Goal: Task Accomplishment & Management: Manage account settings

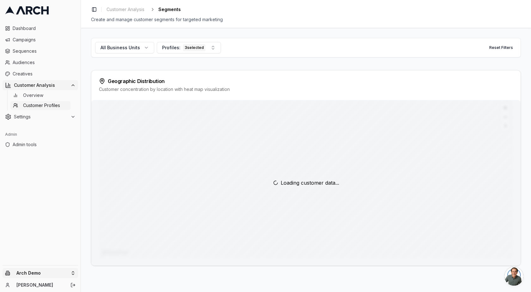
click at [30, 270] on html "Dashboard Campaigns Sequences Audiences Creatives Customer Analysis Overview Cu…" at bounding box center [265, 146] width 531 height 292
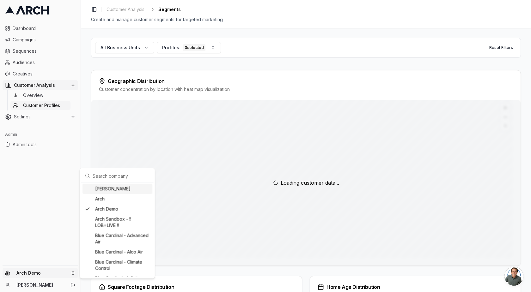
click at [101, 176] on input "text" at bounding box center [121, 176] width 57 height 13
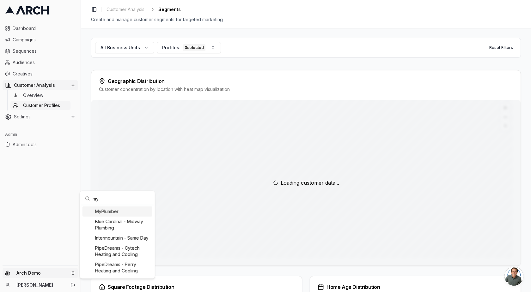
type input "my"
click at [108, 212] on div "MyPlumber" at bounding box center [117, 212] width 70 height 10
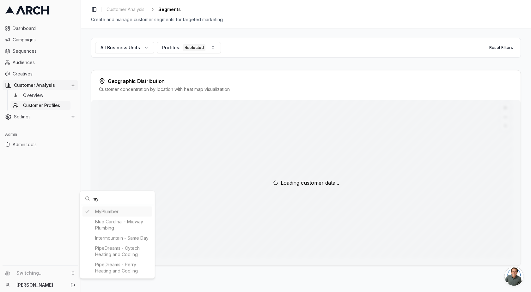
click at [53, 195] on html "Dashboard Campaigns Sequences Audiences Creatives Customer Analysis Overview Cu…" at bounding box center [265, 146] width 531 height 292
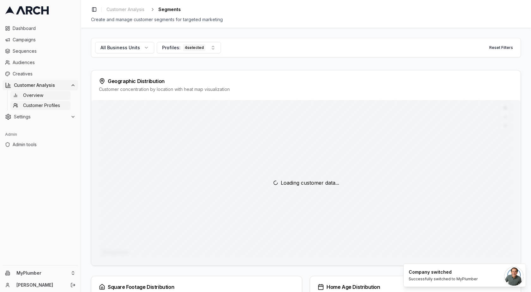
click at [35, 93] on span "Overview" at bounding box center [33, 95] width 20 height 6
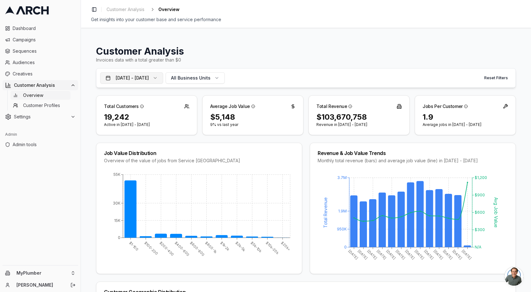
click at [141, 77] on button "Jun 1, 2022 - Jun 1, 2023" at bounding box center [131, 77] width 63 height 11
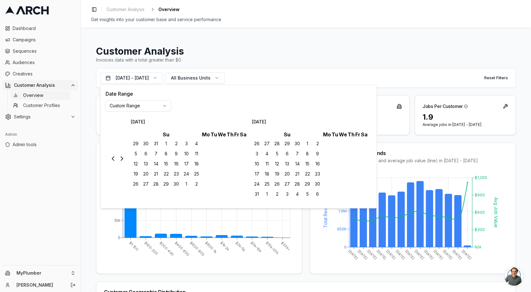
click at [147, 106] on html "Dashboard Campaigns Sequences Audiences Creatives Customer Analysis Overview Cu…" at bounding box center [265, 146] width 531 height 292
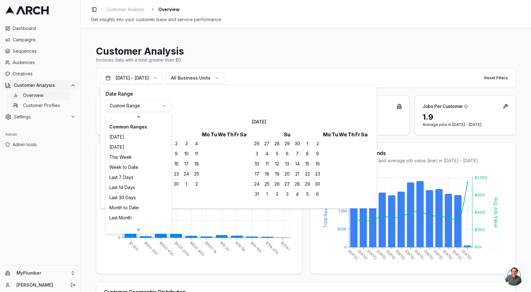
scroll to position [88, 0]
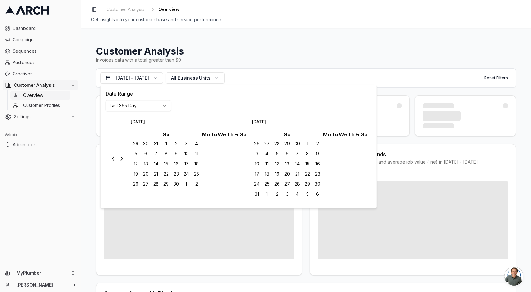
click at [195, 49] on h1 "Customer Analysis" at bounding box center [305, 50] width 419 height 11
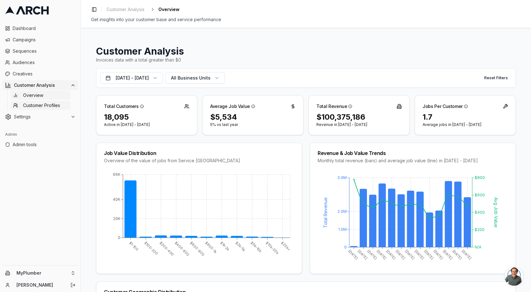
click at [37, 104] on span "Customer Profiles" at bounding box center [41, 105] width 37 height 6
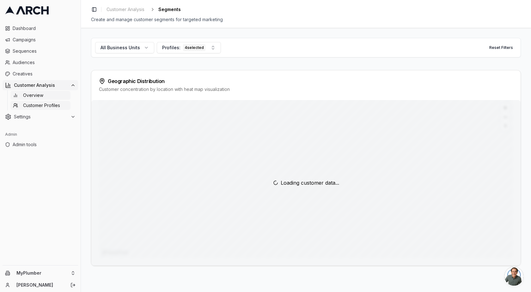
click at [37, 97] on span "Overview" at bounding box center [33, 95] width 20 height 6
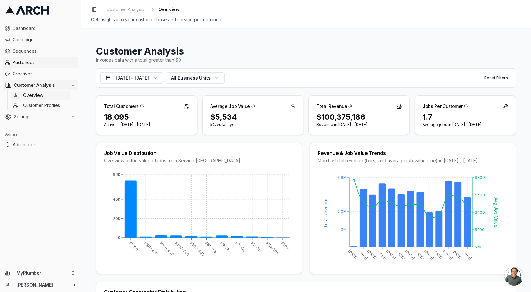
click at [26, 63] on span "Audiences" at bounding box center [44, 62] width 63 height 6
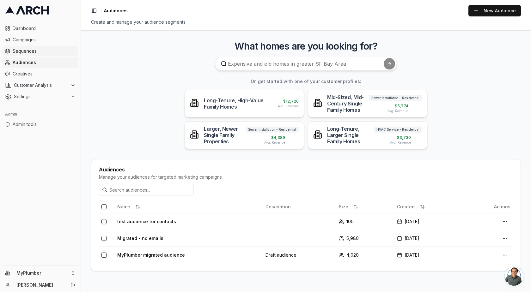
click at [31, 50] on span "Sequences" at bounding box center [44, 51] width 63 height 6
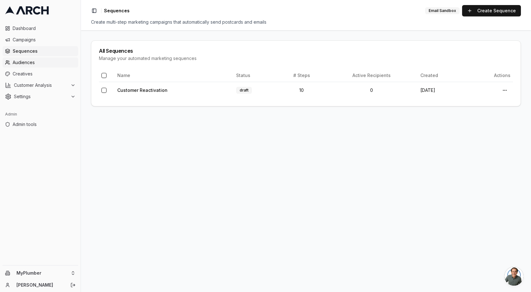
click at [27, 59] on link "Audiences" at bounding box center [40, 62] width 75 height 10
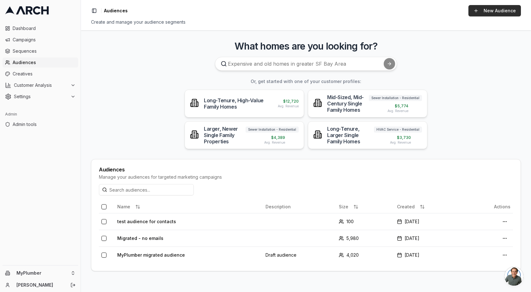
click at [491, 14] on link "New Audience" at bounding box center [494, 10] width 52 height 11
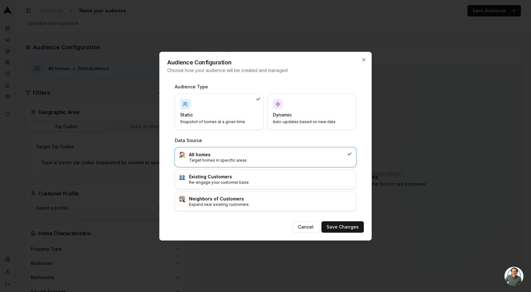
click at [303, 107] on div "Dynamic Auto-updates based on new data" at bounding box center [312, 111] width 78 height 25
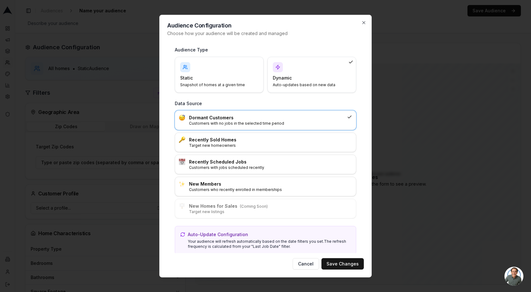
click at [236, 121] on p "Customers with no jobs in the selected time period" at bounding box center [266, 123] width 155 height 5
click at [339, 263] on button "Save Changes" at bounding box center [342, 263] width 42 height 11
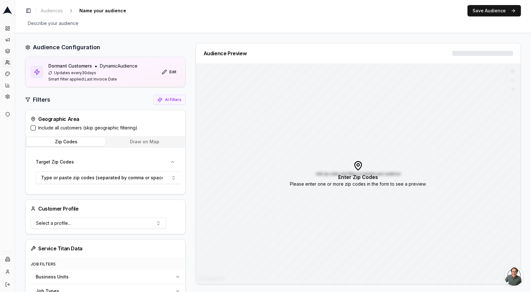
scroll to position [0, 0]
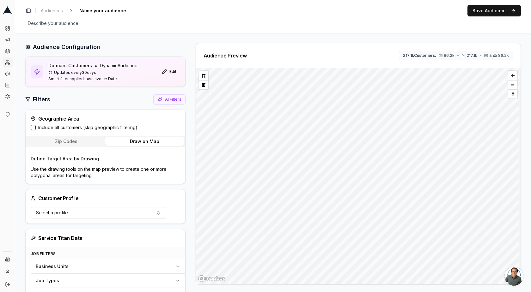
click at [150, 142] on button "Draw on Map" at bounding box center [144, 141] width 78 height 9
click at [43, 126] on label "Include all customers (skip geographic filtering)" at bounding box center [87, 128] width 99 height 6
click at [36, 126] on button "Include all customers (skip geographic filtering)" at bounding box center [33, 127] width 5 height 5
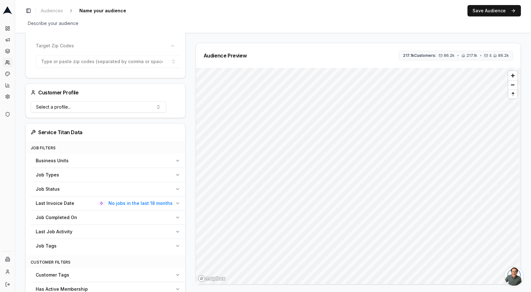
scroll to position [118, 0]
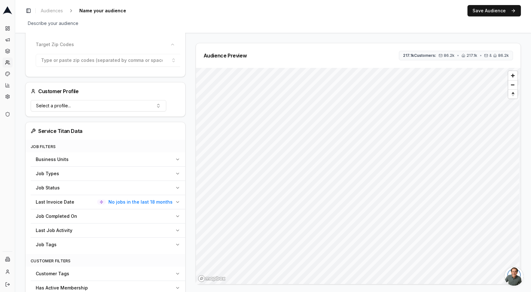
click at [132, 205] on span "No jobs in the last 18 months" at bounding box center [140, 202] width 64 height 6
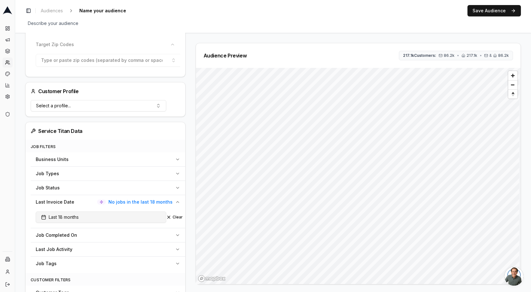
click at [109, 218] on button "Last 18 months" at bounding box center [101, 217] width 130 height 11
click at [81, 249] on html "Dashboard Campaigns Sequences Audiences Creatives Customer Analysis Settings Ad…" at bounding box center [265, 146] width 531 height 292
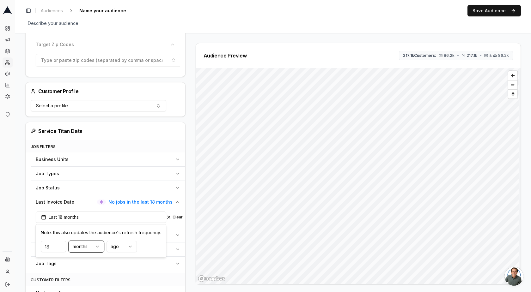
click at [50, 245] on html "Dashboard Campaigns Sequences Audiences Creatives Customer Analysis Settings Ad…" at bounding box center [265, 146] width 531 height 292
click at [50, 245] on input "18" at bounding box center [53, 246] width 25 height 11
type input "12"
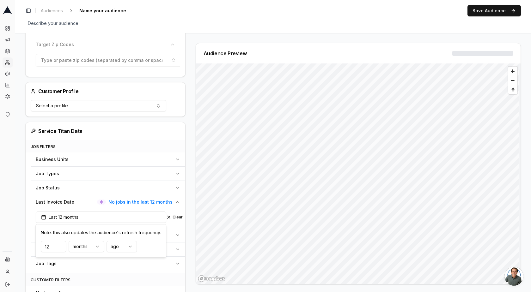
click at [94, 120] on div "Filters AI Filters Customer Selection Include all customers (skip geographic fi…" at bounding box center [105, 202] width 160 height 451
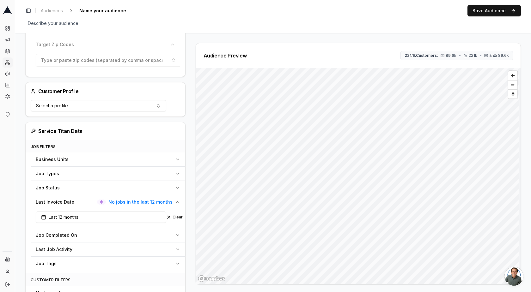
click at [372, 49] on div "Audience Preview 221.1k Customers: 89.6k • 221k • & 89.6k" at bounding box center [358, 55] width 324 height 25
click at [82, 219] on button "Last 12 months" at bounding box center [101, 217] width 130 height 11
click at [88, 245] on html "Dashboard Campaigns Sequences Audiences Creatives Customer Analysis Settings Ad…" at bounding box center [265, 146] width 531 height 292
click at [128, 181] on html "Dashboard Campaigns Sequences Audiences Creatives Customer Analysis Settings Ad…" at bounding box center [265, 146] width 531 height 292
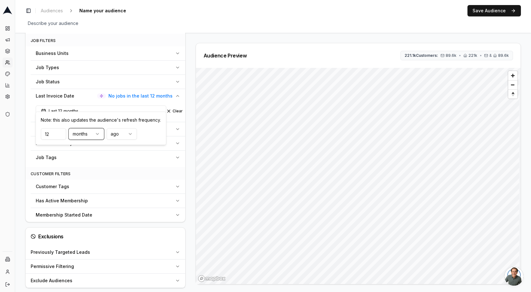
scroll to position [220, 0]
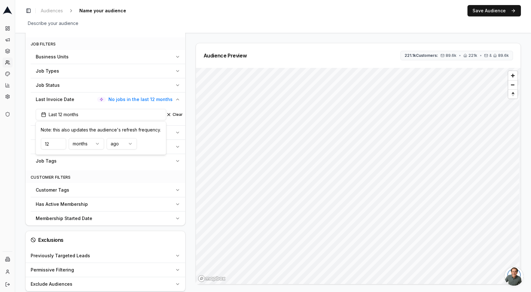
click at [22, 170] on div "Audience Configuration Dormant Customers • Dynamic Audience Updates every 30 da…" at bounding box center [273, 74] width 516 height 523
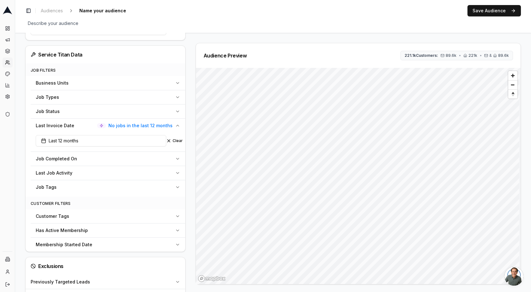
scroll to position [194, 0]
click at [93, 144] on button "Last 12 months" at bounding box center [101, 141] width 130 height 11
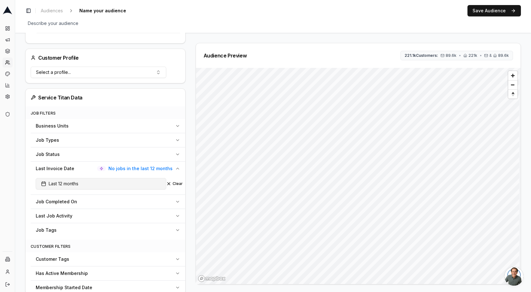
scroll to position [151, 0]
click at [90, 181] on button "Last 12 months" at bounding box center [101, 183] width 130 height 11
click at [84, 143] on div "Job Types" at bounding box center [104, 140] width 137 height 6
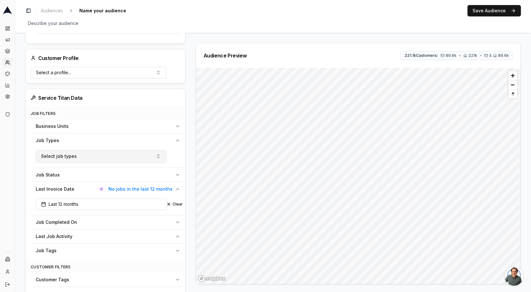
click at [76, 158] on button "Select job types" at bounding box center [101, 156] width 130 height 13
click at [75, 142] on div "Job Types" at bounding box center [104, 140] width 137 height 6
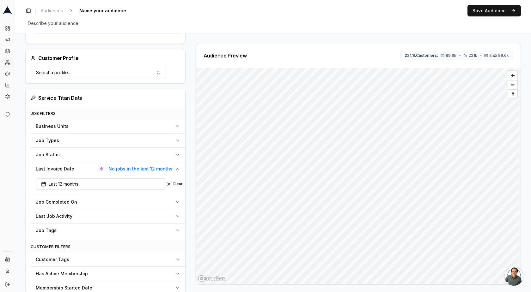
scroll to position [166, 0]
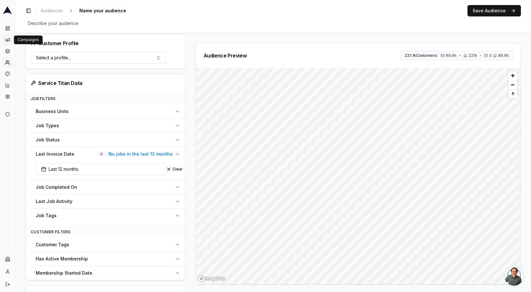
click at [7, 40] on icon at bounding box center [7, 39] width 5 height 5
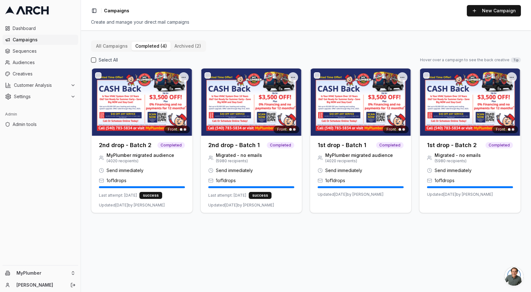
click at [158, 50] on button "completed (4)" at bounding box center [150, 46] width 39 height 9
click at [94, 47] on button "All Campaigns" at bounding box center [111, 46] width 39 height 9
click at [138, 47] on button "completed (4)" at bounding box center [150, 46] width 39 height 9
click at [115, 44] on button "All Campaigns" at bounding box center [111, 46] width 39 height 9
click at [39, 60] on span "Audiences" at bounding box center [44, 62] width 63 height 6
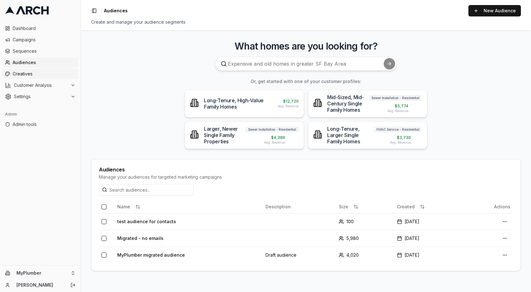
click at [35, 70] on link "Creatives" at bounding box center [40, 74] width 75 height 10
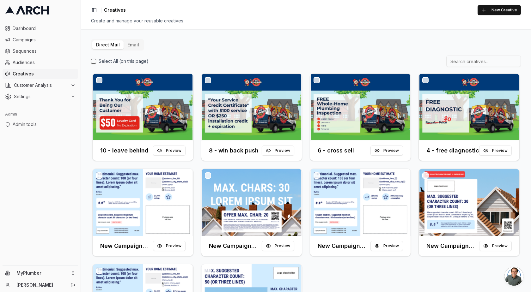
click at [134, 44] on button "Email" at bounding box center [133, 44] width 19 height 9
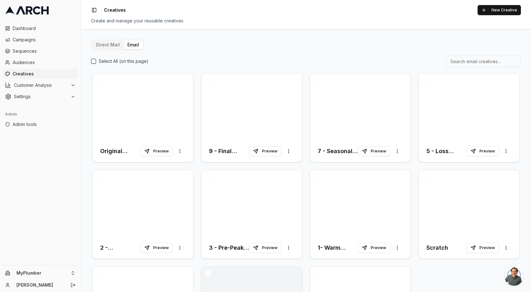
click at [113, 44] on button "Direct Mail" at bounding box center [107, 44] width 31 height 9
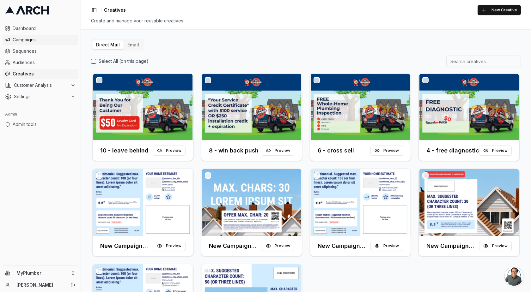
click at [29, 40] on span "Campaigns" at bounding box center [44, 40] width 63 height 6
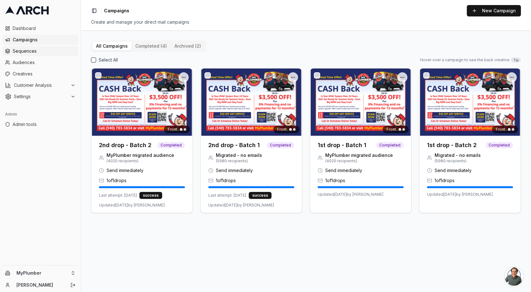
click at [25, 52] on span "Sequences" at bounding box center [44, 51] width 63 height 6
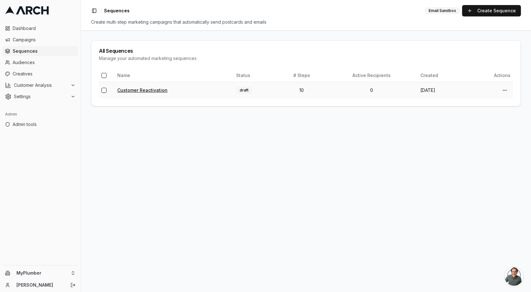
click at [131, 89] on link "Customer Reactivation" at bounding box center [142, 90] width 50 height 5
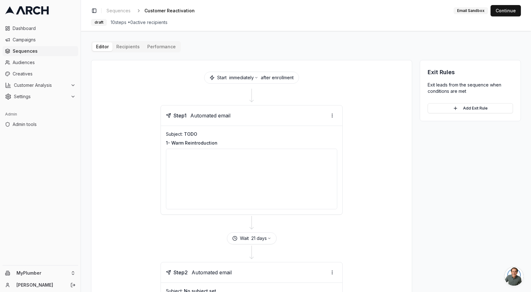
click at [284, 164] on div at bounding box center [251, 179] width 171 height 61
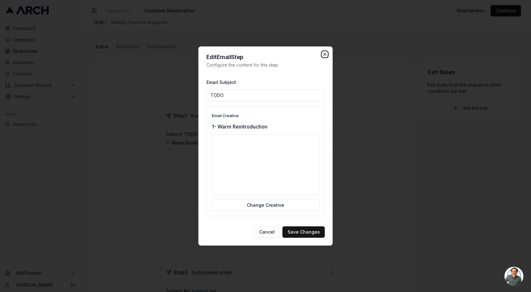
click at [323, 55] on icon "button" at bounding box center [324, 54] width 3 height 3
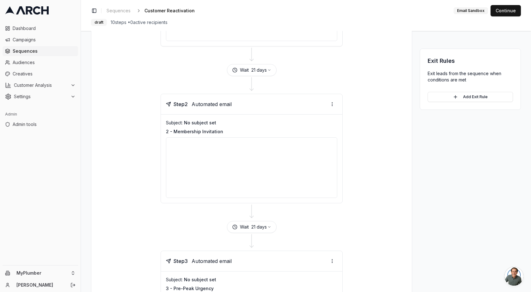
scroll to position [206, 0]
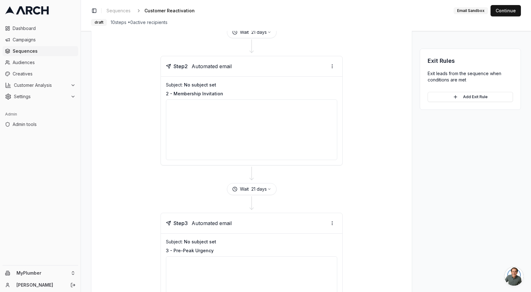
click at [258, 133] on div at bounding box center [251, 130] width 171 height 61
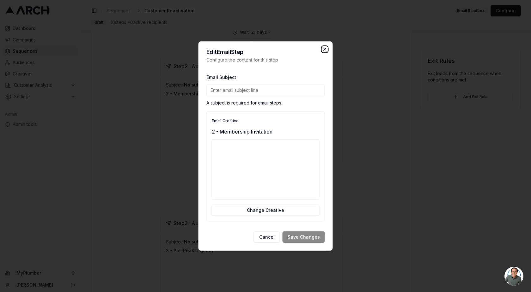
click at [325, 47] on icon "button" at bounding box center [324, 49] width 5 height 5
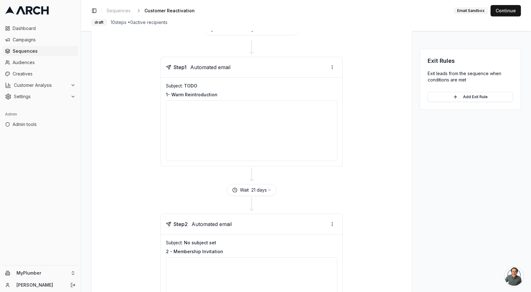
scroll to position [23, 0]
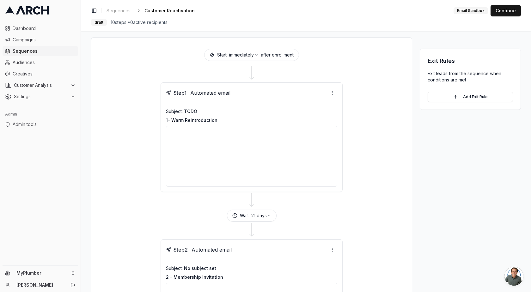
click at [292, 154] on div at bounding box center [251, 156] width 171 height 61
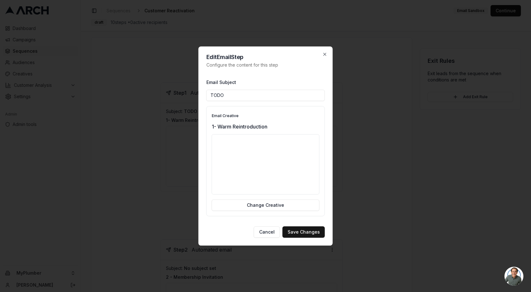
click at [324, 51] on div "Edit Email Step Configure the content for this step Email Subject TODO Email Cr…" at bounding box center [265, 146] width 134 height 200
click at [324, 56] on icon "button" at bounding box center [324, 54] width 5 height 5
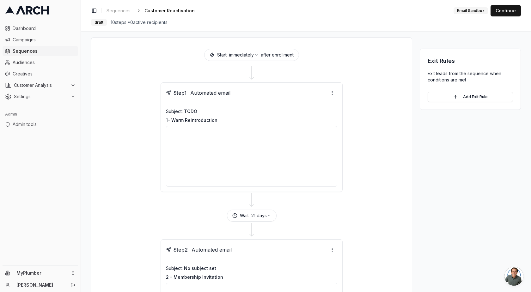
scroll to position [0, 0]
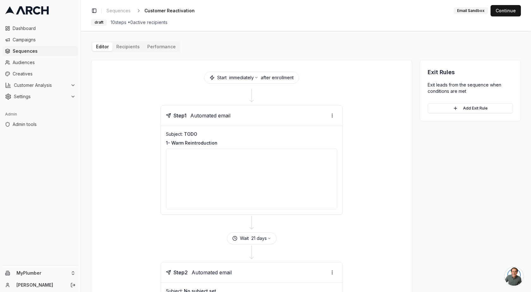
click at [267, 177] on div at bounding box center [251, 179] width 171 height 61
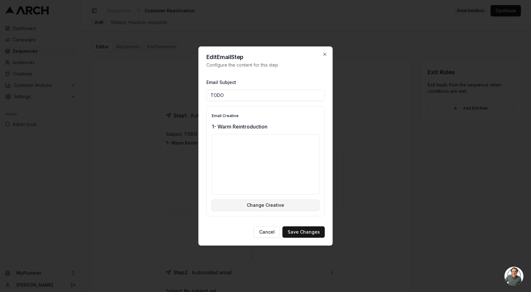
click at [260, 208] on button "Change Creative" at bounding box center [266, 205] width 108 height 11
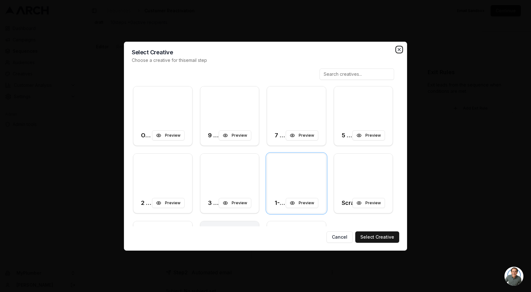
click at [399, 47] on icon "button" at bounding box center [398, 49] width 5 height 5
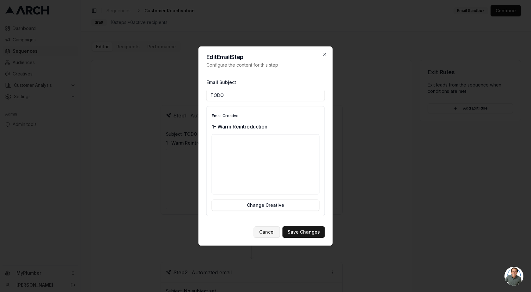
click at [265, 235] on button "Cancel" at bounding box center [267, 231] width 26 height 11
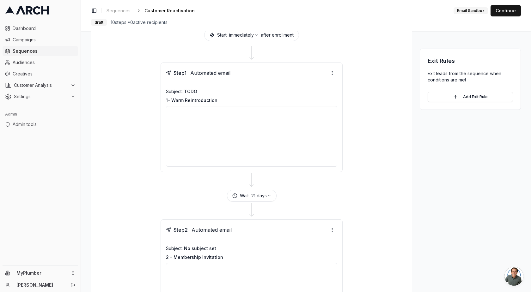
scroll to position [42, 0]
click at [245, 141] on div at bounding box center [251, 137] width 171 height 61
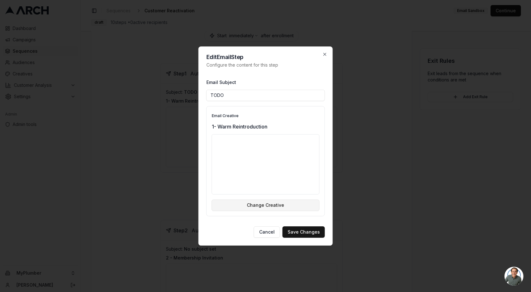
click at [268, 207] on button "Change Creative" at bounding box center [266, 205] width 108 height 11
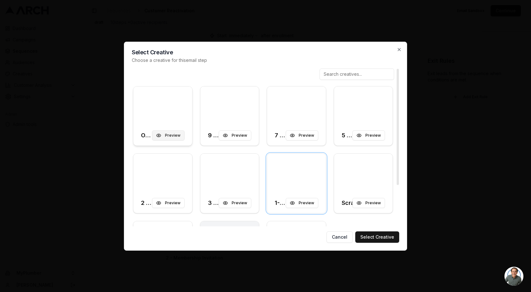
click at [178, 134] on button "Preview" at bounding box center [168, 135] width 33 height 10
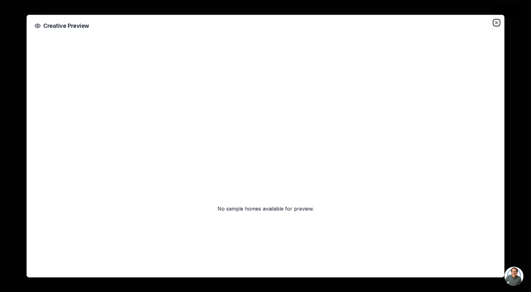
click at [498, 22] on icon "button" at bounding box center [496, 22] width 5 height 5
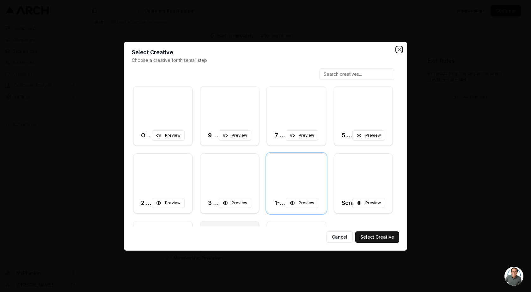
click at [397, 47] on icon "button" at bounding box center [398, 49] width 5 height 5
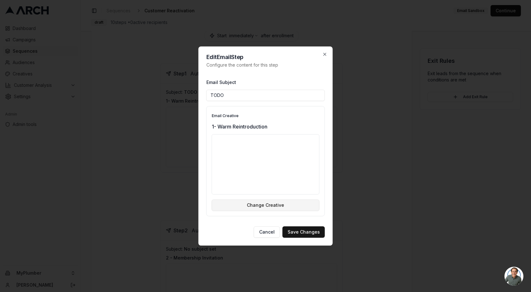
click at [267, 203] on button "Change Creative" at bounding box center [266, 205] width 108 height 11
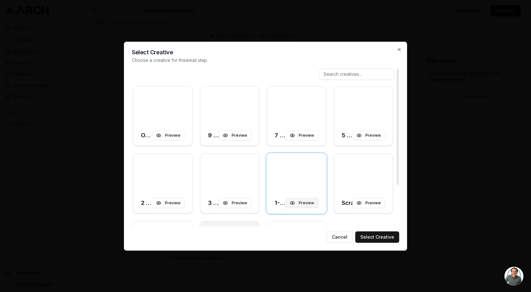
click at [308, 201] on button "Preview" at bounding box center [302, 203] width 33 height 10
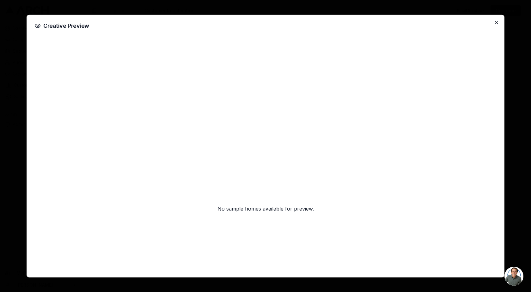
click at [496, 24] on icon "button" at bounding box center [496, 22] width 5 height 5
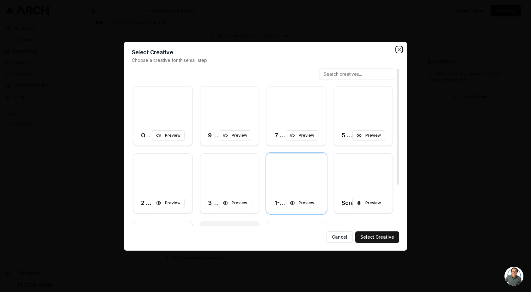
click at [399, 49] on icon "button" at bounding box center [398, 49] width 5 height 5
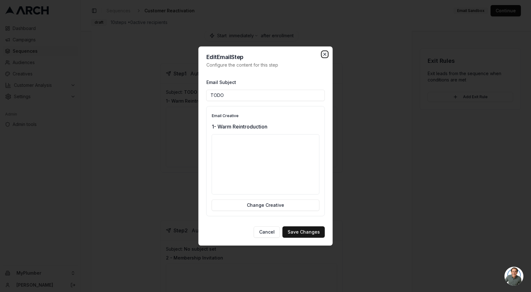
click at [325, 54] on icon "button" at bounding box center [324, 54] width 3 height 3
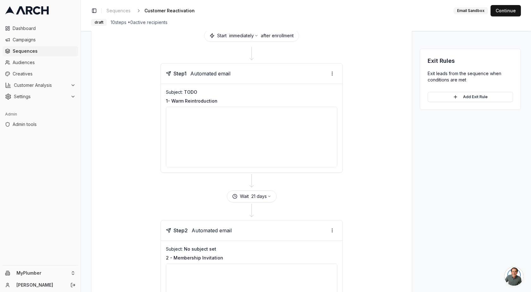
click at [249, 149] on div at bounding box center [251, 137] width 171 height 61
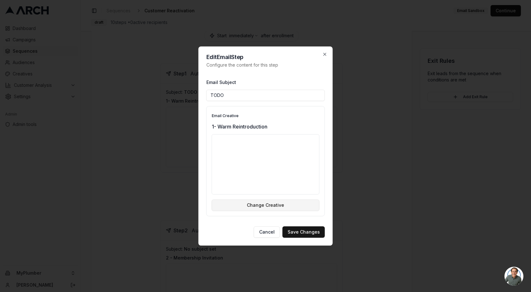
click at [269, 202] on button "Change Creative" at bounding box center [266, 205] width 108 height 11
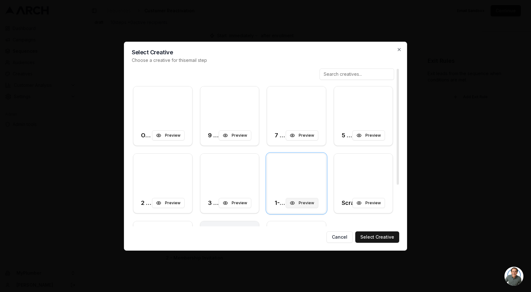
click at [305, 204] on button "Preview" at bounding box center [302, 203] width 33 height 10
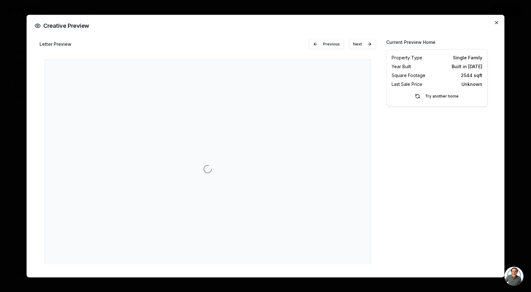
click at [496, 23] on icon "button" at bounding box center [496, 22] width 5 height 5
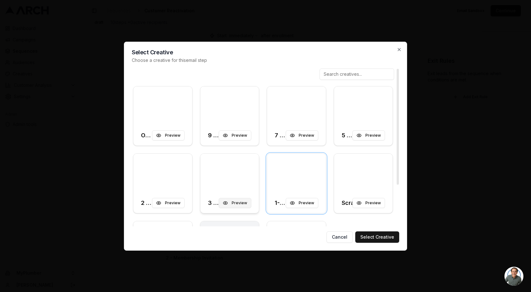
click at [234, 201] on button "Preview" at bounding box center [235, 203] width 33 height 10
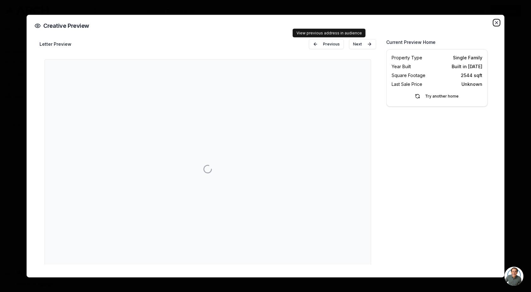
click at [495, 22] on icon "button" at bounding box center [496, 22] width 5 height 5
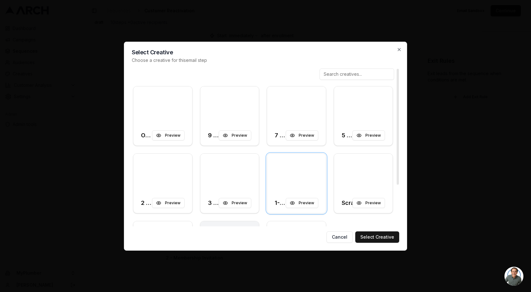
scroll to position [20, 0]
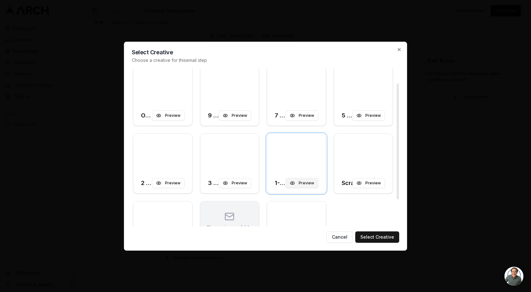
click at [298, 182] on button "Preview" at bounding box center [302, 183] width 33 height 10
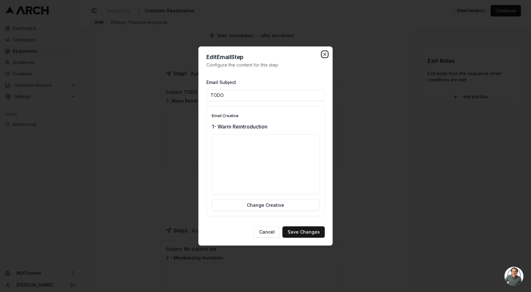
click at [323, 53] on icon "button" at bounding box center [324, 54] width 5 height 5
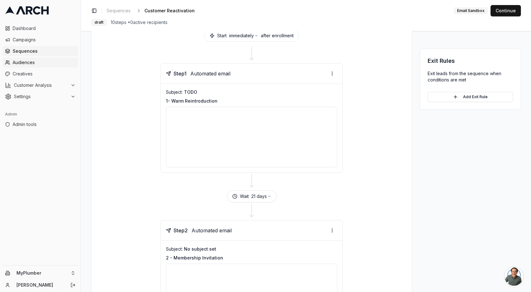
click at [33, 63] on span "Audiences" at bounding box center [44, 62] width 63 height 6
